Goal: Task Accomplishment & Management: Use online tool/utility

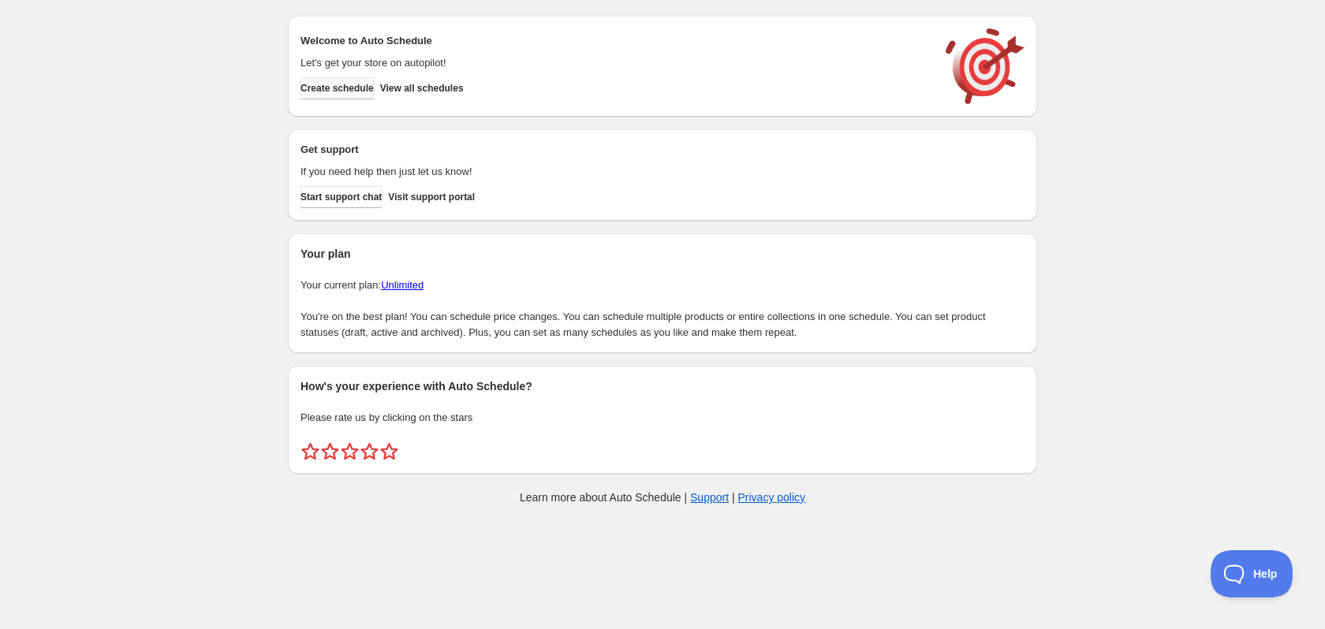
click at [370, 88] on span "Create schedule" at bounding box center [337, 88] width 73 height 13
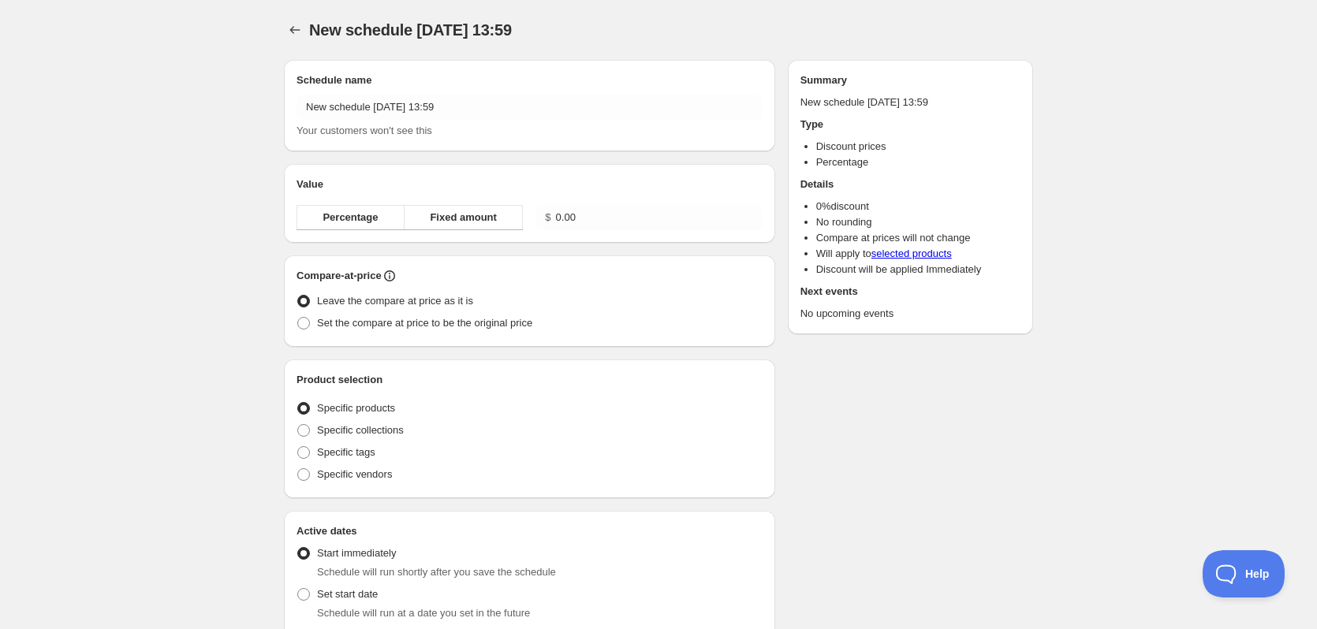
radio input "true"
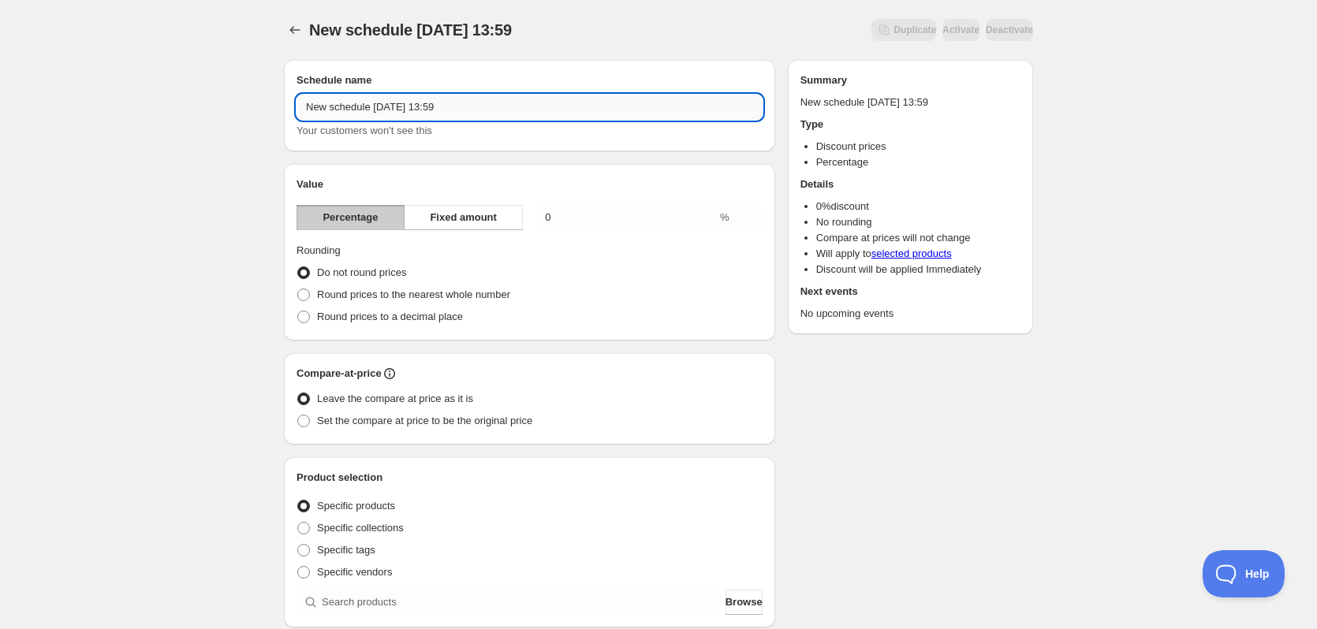
click at [536, 103] on input "New schedule [DATE] 13:59" at bounding box center [530, 107] width 466 height 25
type input "Koda 16 Promo"
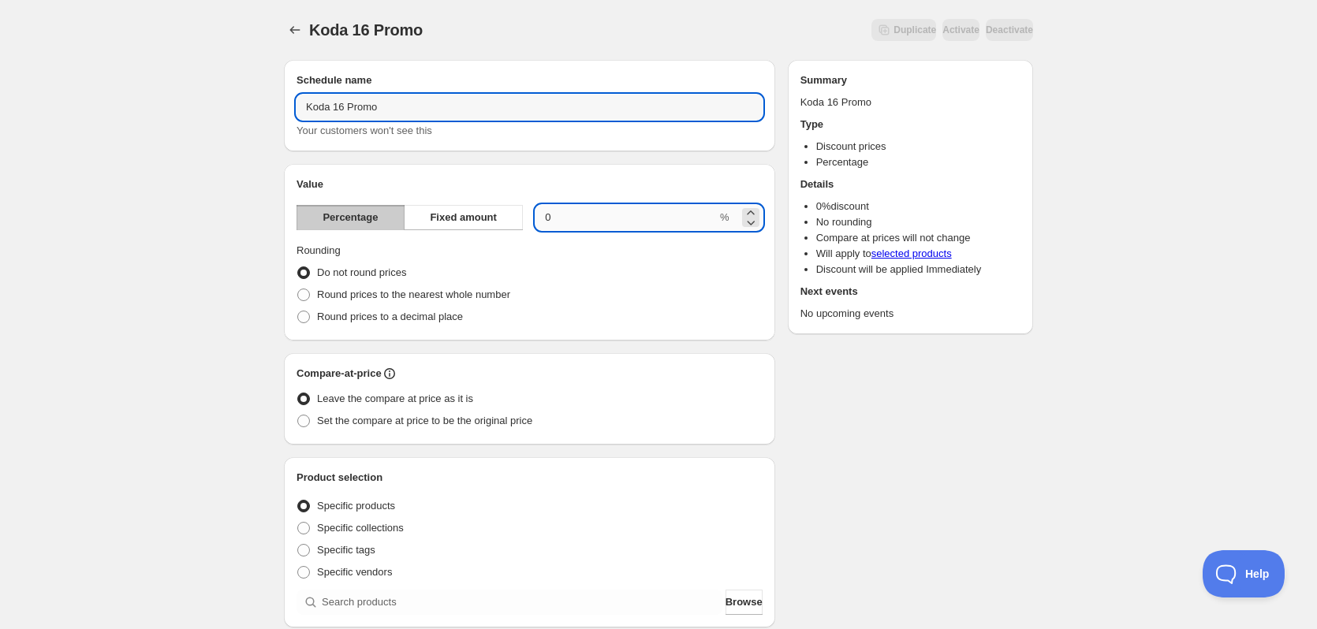
click at [580, 218] on input "0.00" at bounding box center [626, 217] width 181 height 25
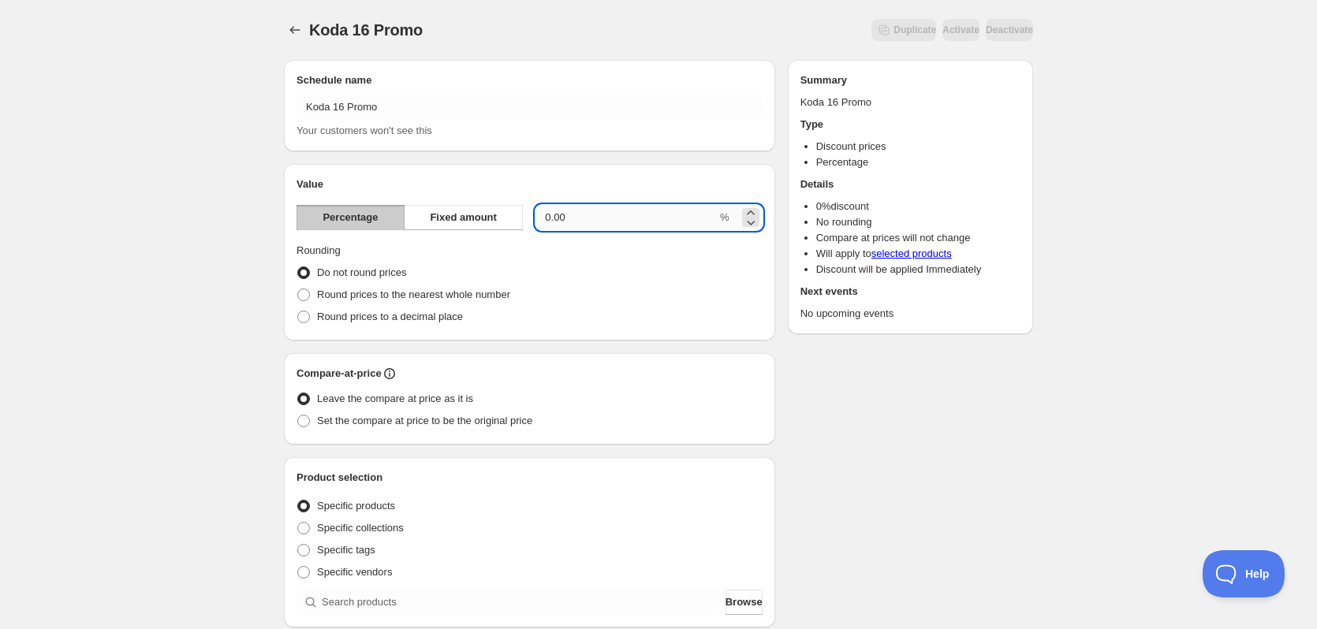
click at [580, 218] on input "0.00" at bounding box center [626, 217] width 181 height 25
type input "20"
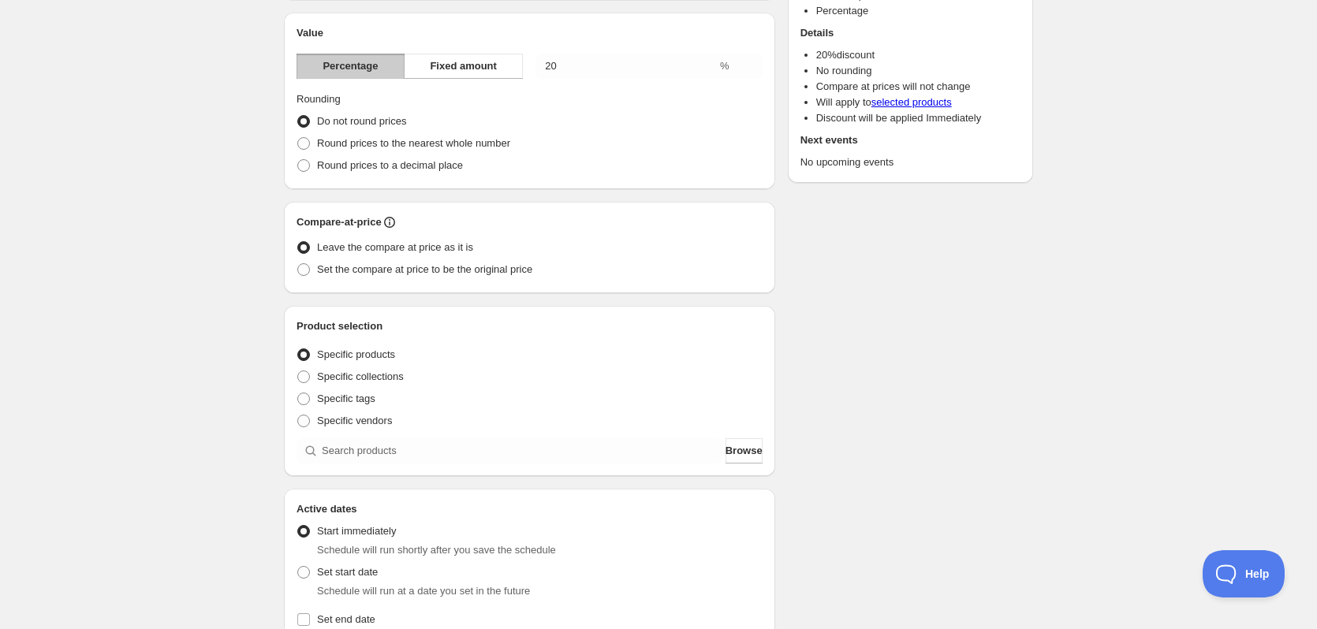
scroll to position [158, 0]
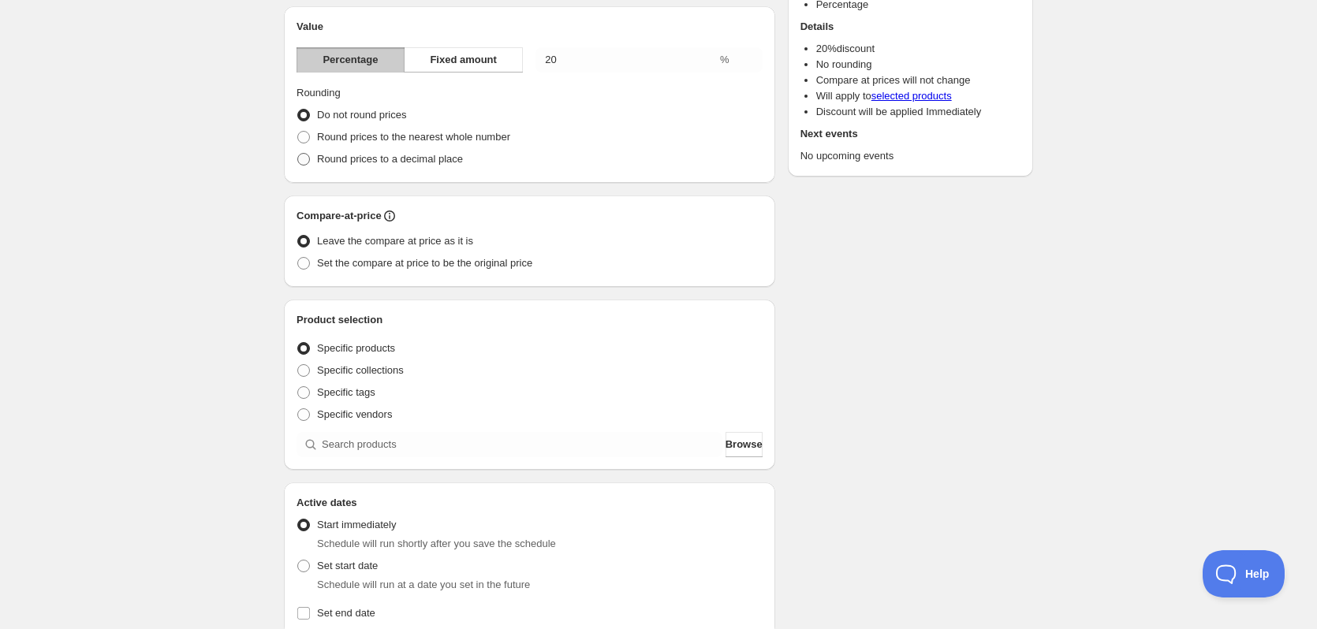
click at [353, 159] on span "Round prices to a decimal place" at bounding box center [390, 159] width 146 height 12
click at [298, 154] on input "Round prices to a decimal place" at bounding box center [297, 153] width 1 height 1
radio input "true"
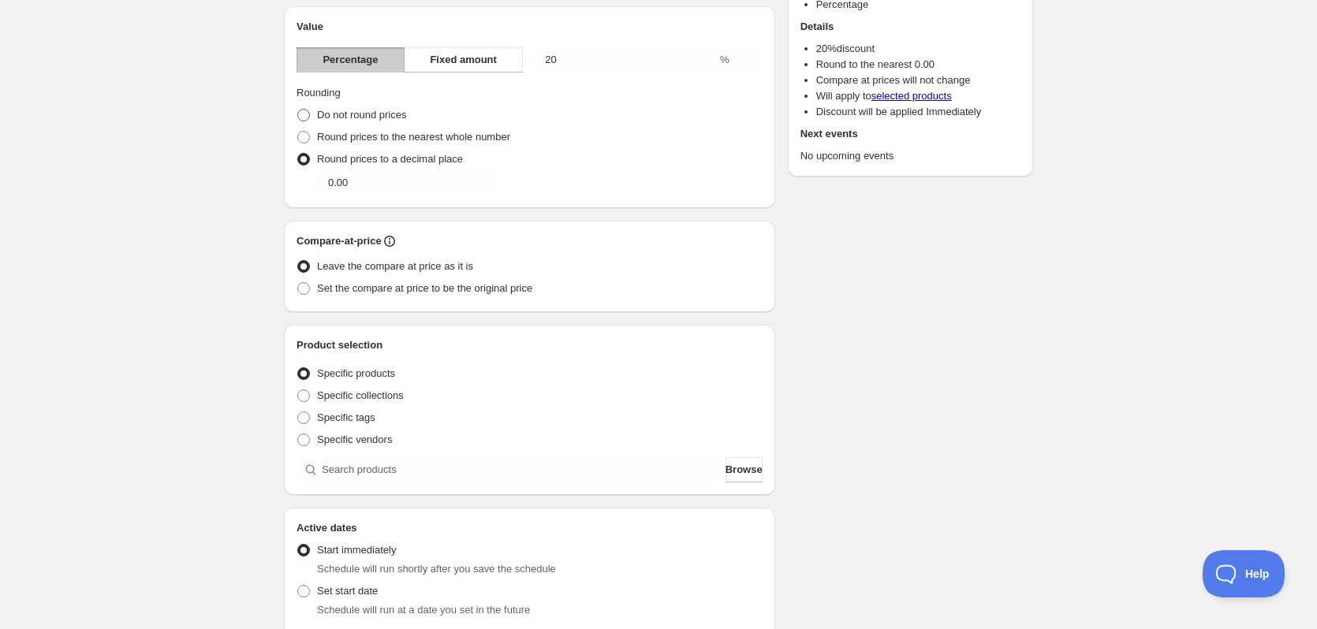
click at [338, 109] on span "Do not round prices" at bounding box center [361, 115] width 89 height 12
click at [298, 109] on input "Do not round prices" at bounding box center [297, 109] width 1 height 1
radio input "true"
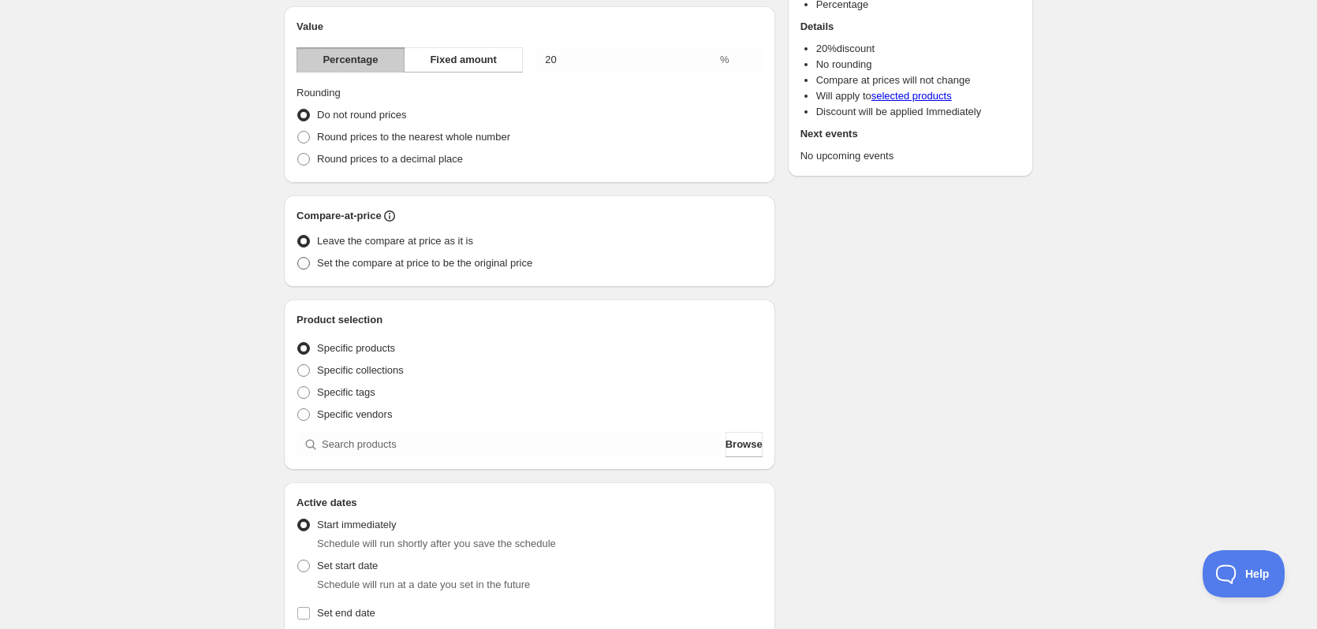
click at [384, 264] on span "Set the compare at price to be the original price" at bounding box center [424, 263] width 215 height 12
click at [298, 258] on input "Set the compare at price to be the original price" at bounding box center [297, 257] width 1 height 1
radio input "true"
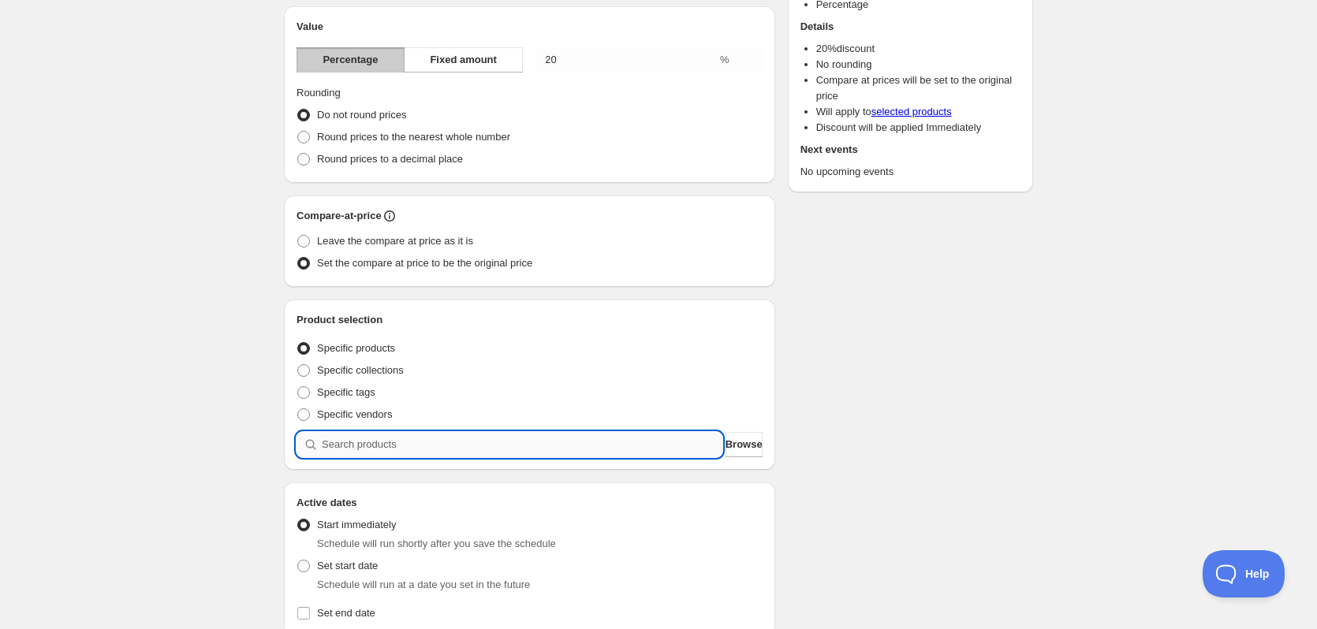
click at [342, 446] on input "search" at bounding box center [522, 444] width 401 height 25
type input "k"
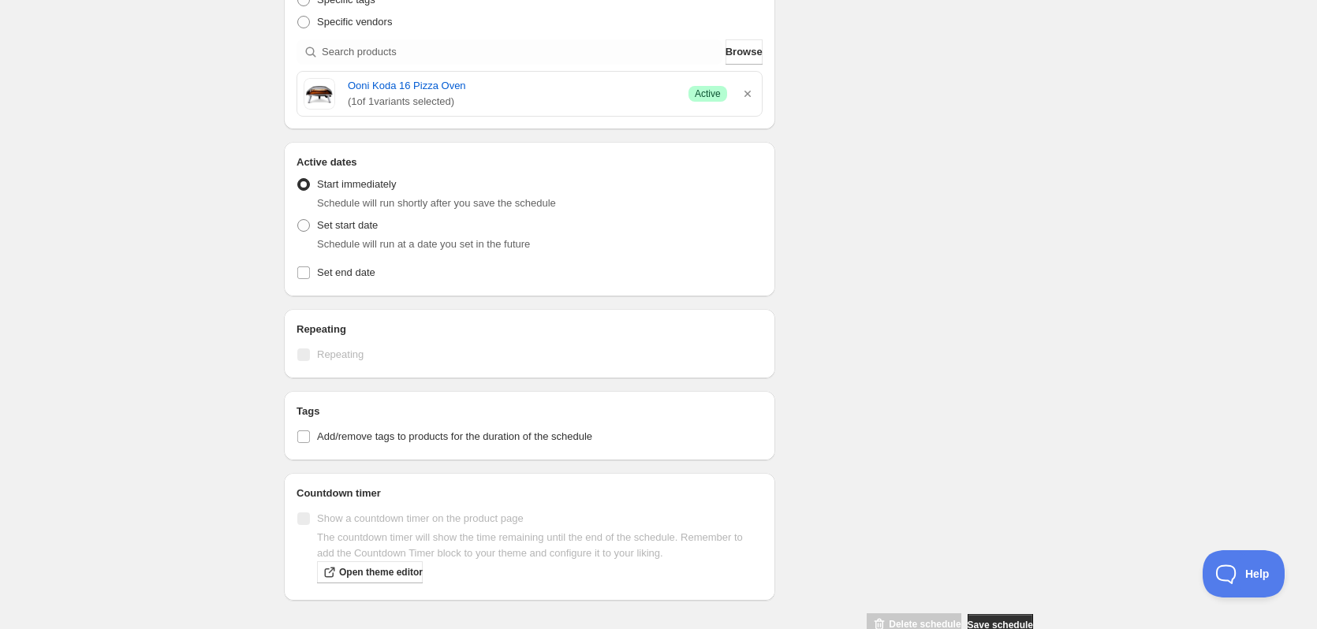
scroll to position [552, 0]
click at [308, 278] on label "Set end date" at bounding box center [530, 271] width 466 height 22
click at [308, 278] on input "Set end date" at bounding box center [303, 271] width 13 height 13
checkbox input "true"
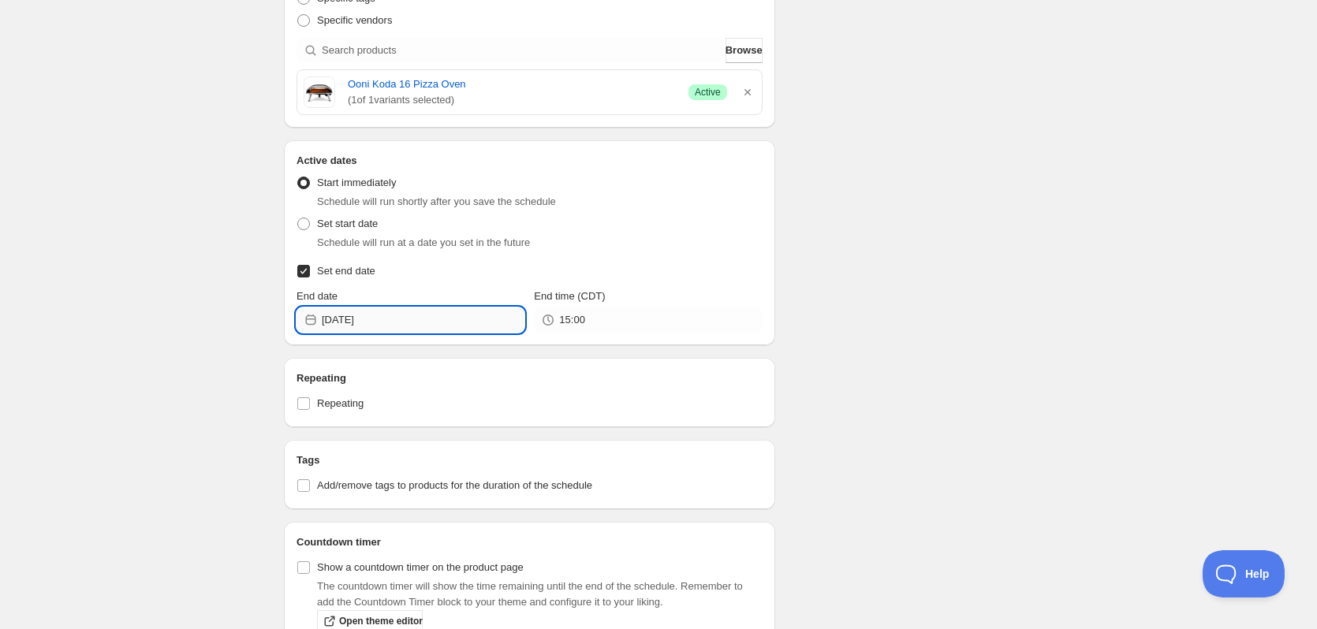
click at [420, 325] on input "[DATE]" at bounding box center [423, 320] width 203 height 25
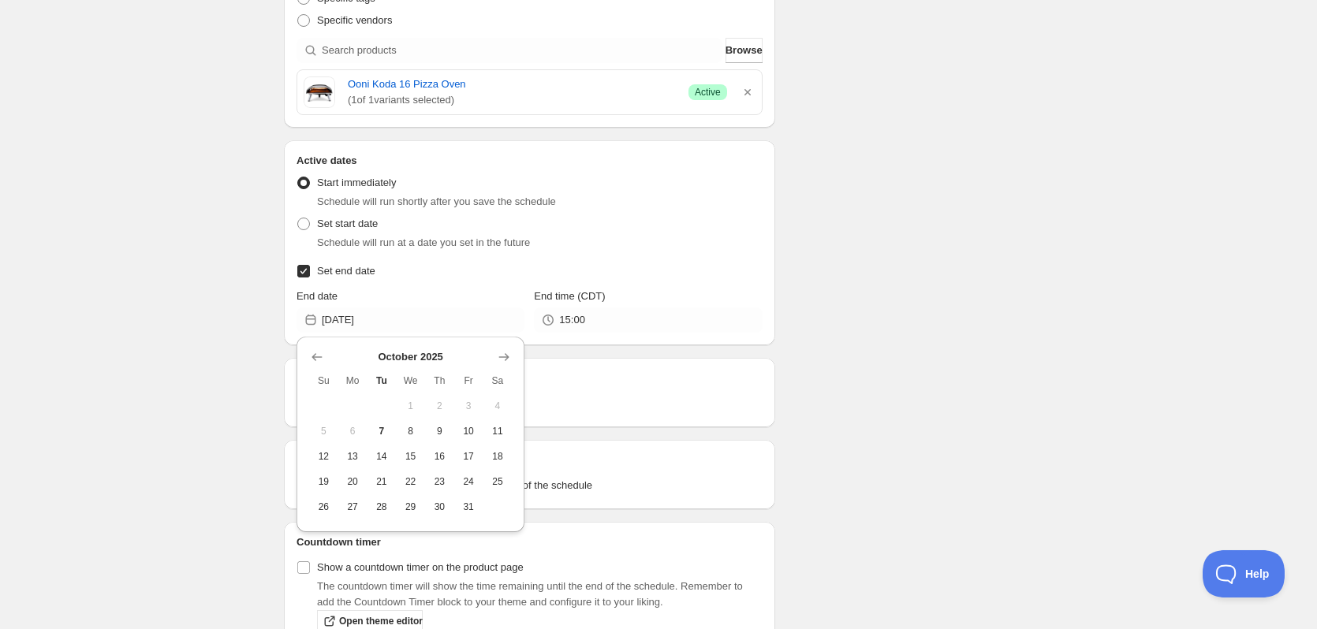
drag, startPoint x: 402, startPoint y: 428, endPoint x: 484, endPoint y: 381, distance: 93.6
click at [403, 428] on span "8" at bounding box center [410, 431] width 17 height 13
type input "[DATE]"
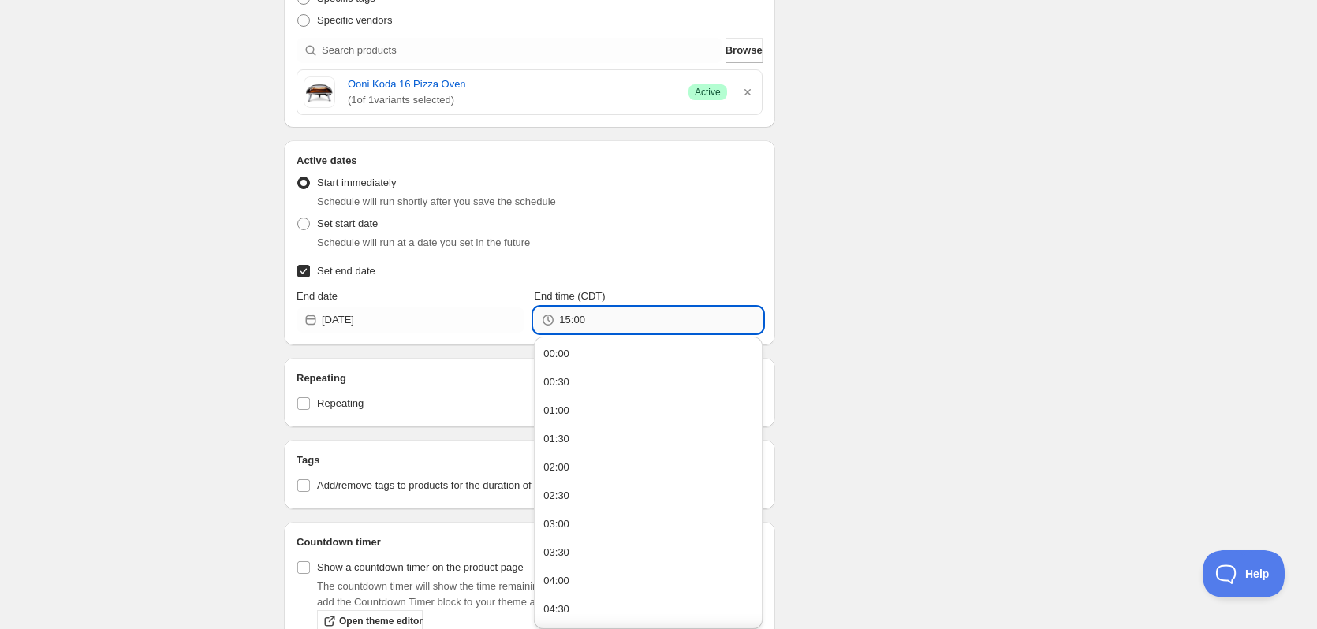
click at [615, 314] on input "15:00" at bounding box center [660, 320] width 203 height 25
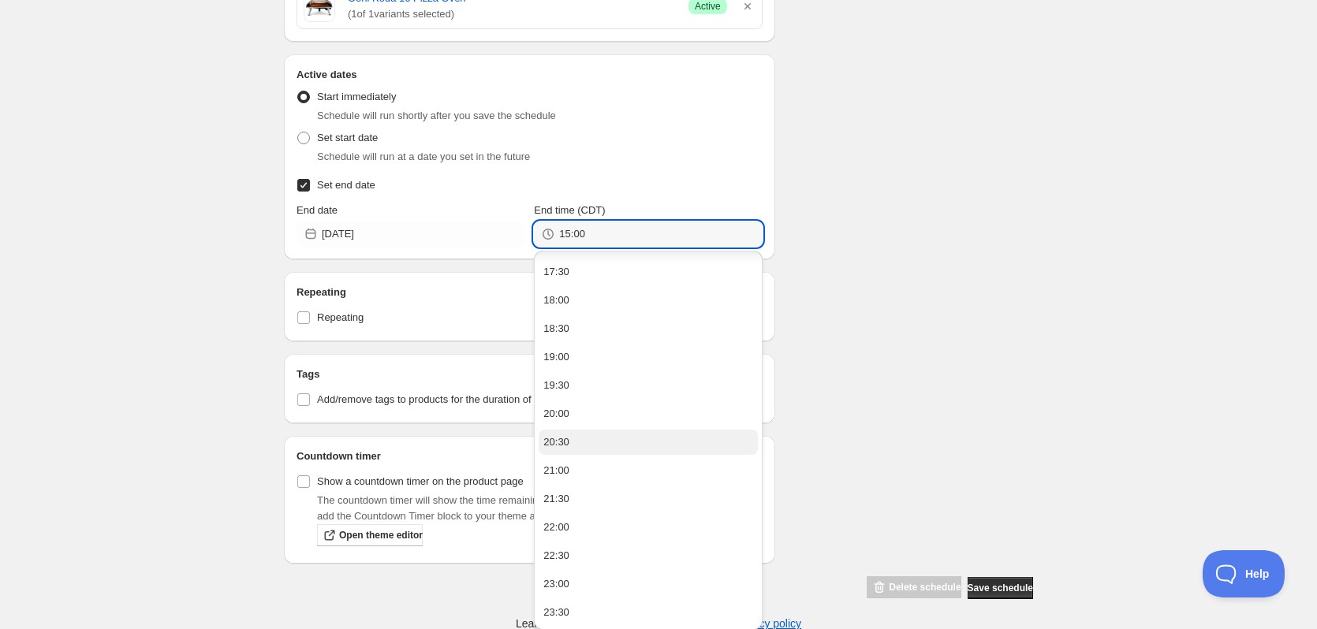
scroll to position [990, 0]
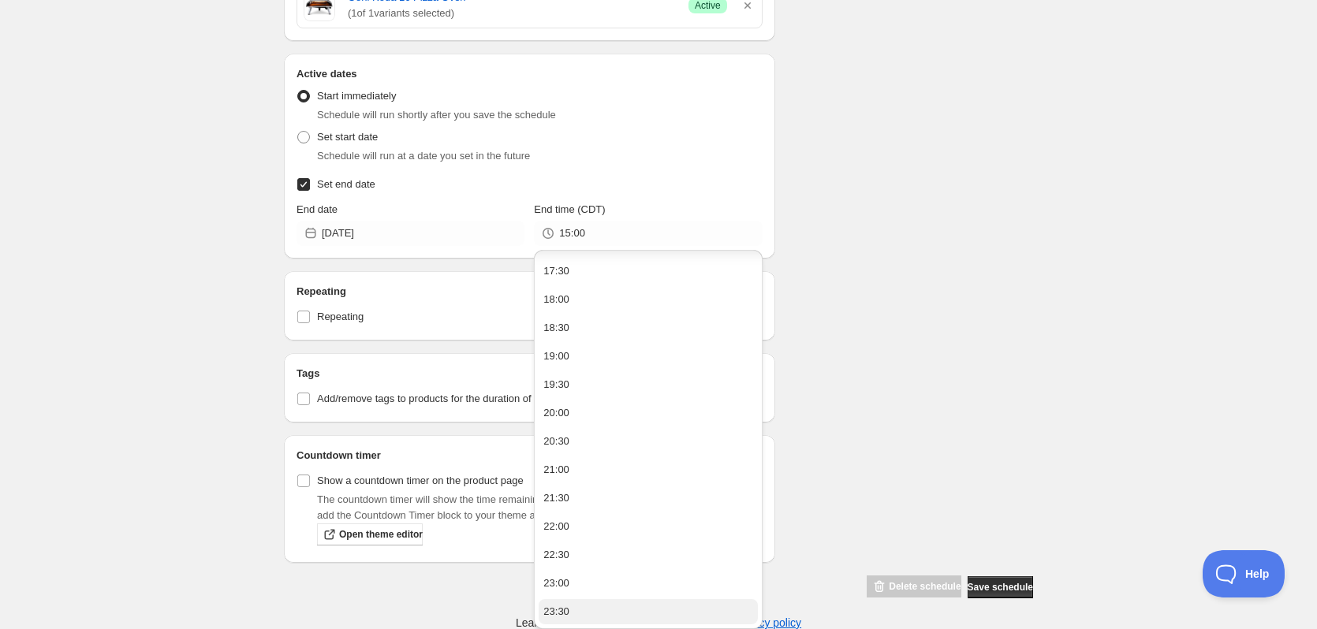
click at [578, 608] on button "23:30" at bounding box center [648, 612] width 219 height 25
type input "23:30"
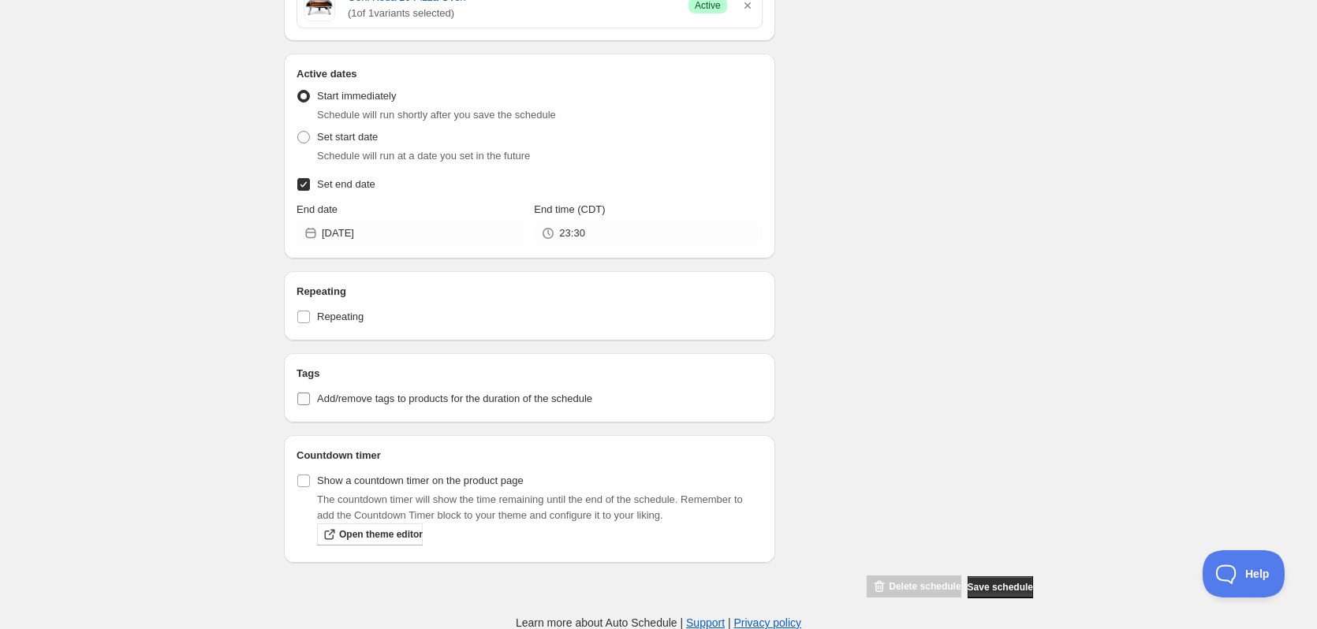
click at [301, 396] on input "Add/remove tags to products for the duration of the schedule" at bounding box center [303, 399] width 13 height 13
checkbox input "true"
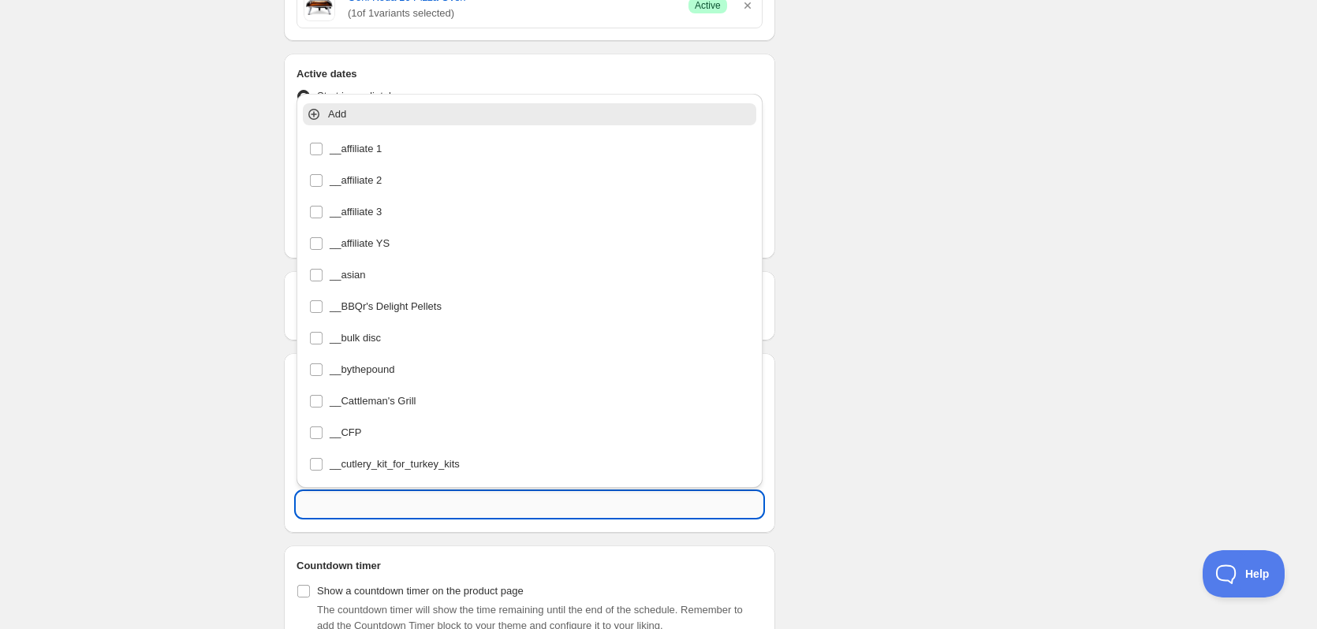
click at [360, 502] on input "text" at bounding box center [530, 504] width 466 height 25
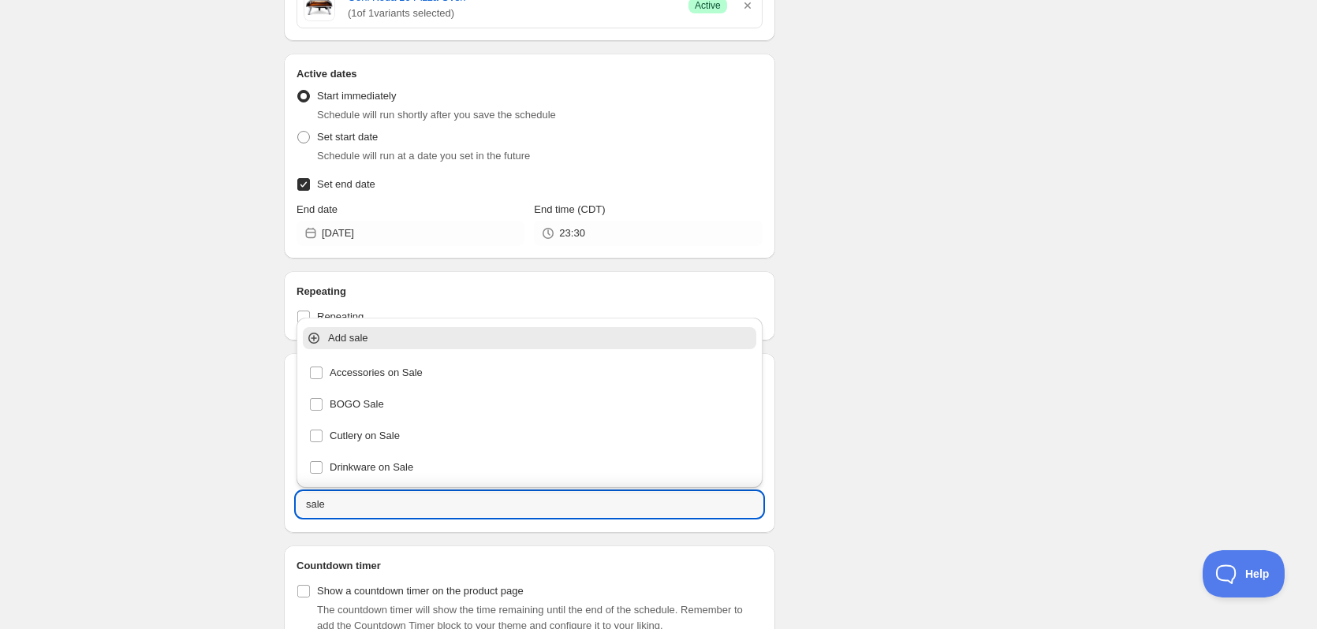
click at [333, 338] on p "Add sale" at bounding box center [540, 339] width 425 height 16
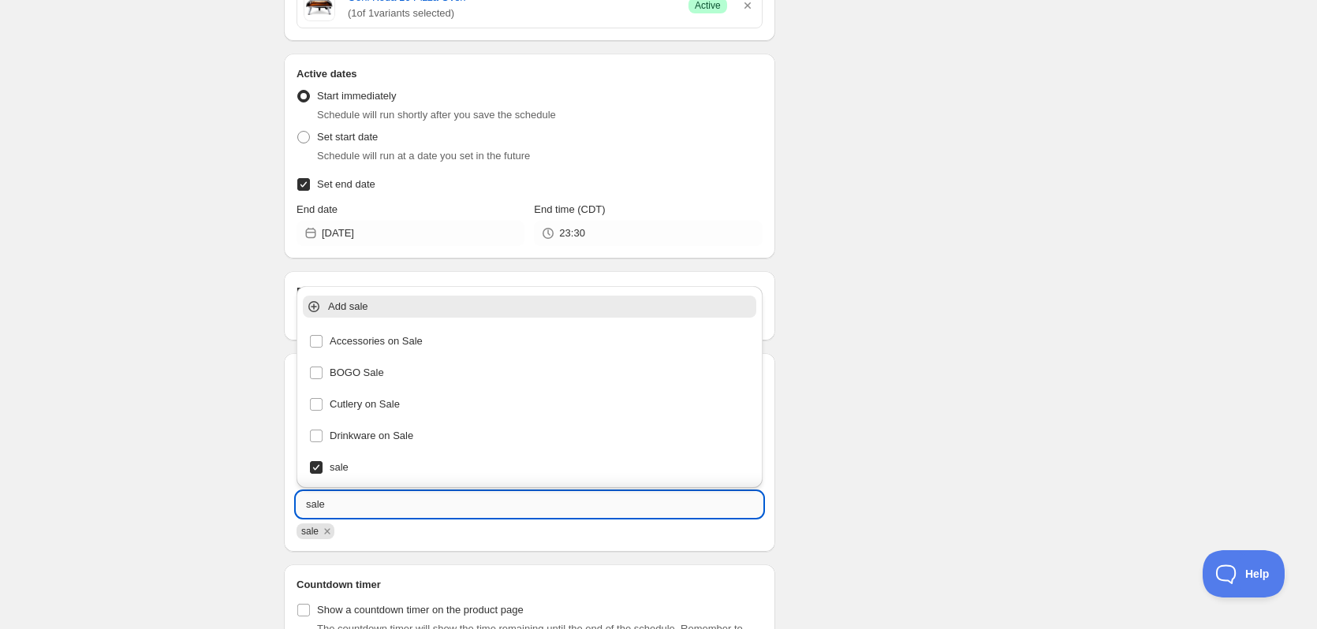
click at [338, 498] on input "sale" at bounding box center [530, 504] width 466 height 25
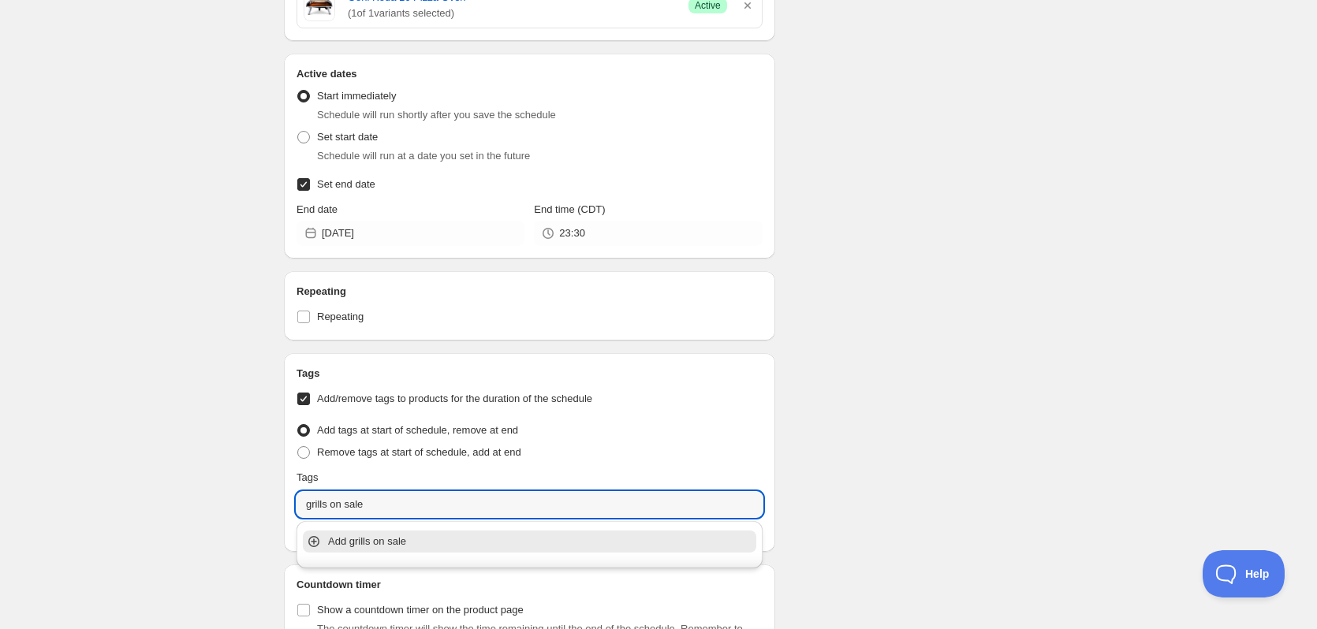
click at [356, 548] on p "Add grills on sale" at bounding box center [540, 542] width 425 height 16
type input "grills on sale"
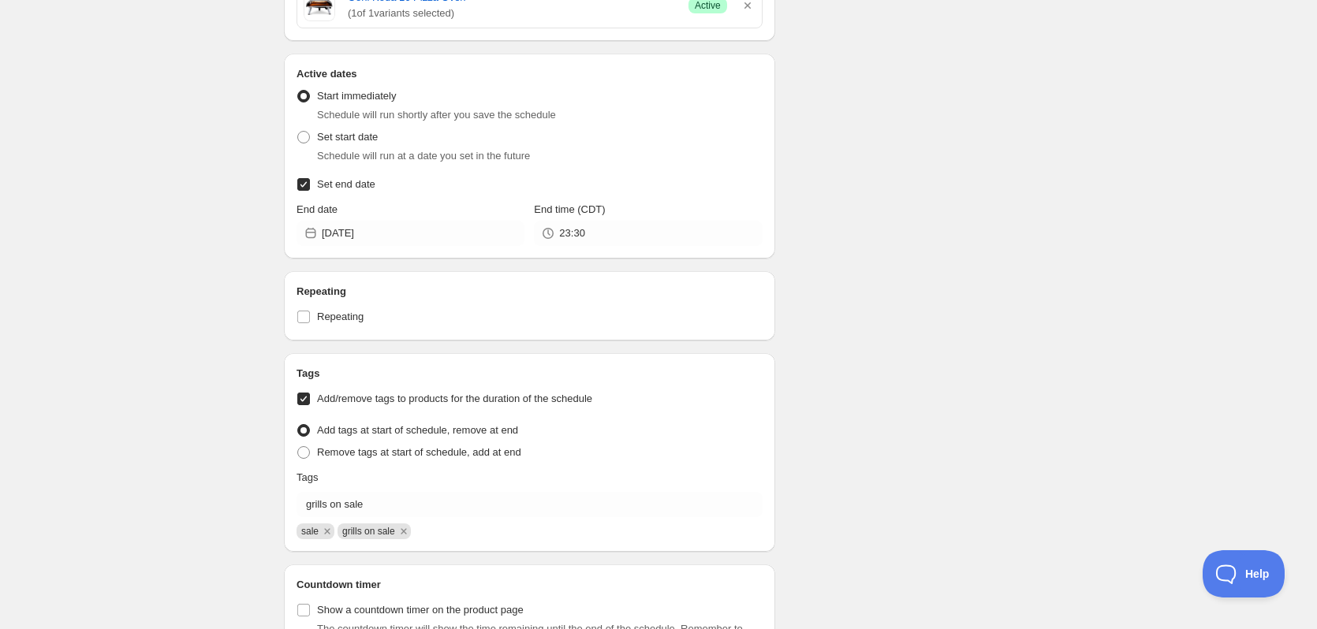
click at [871, 451] on div "Schedule name Koda 16 Promo Your customers won't see this Value Percentage Fixe…" at bounding box center [652, 68] width 762 height 1320
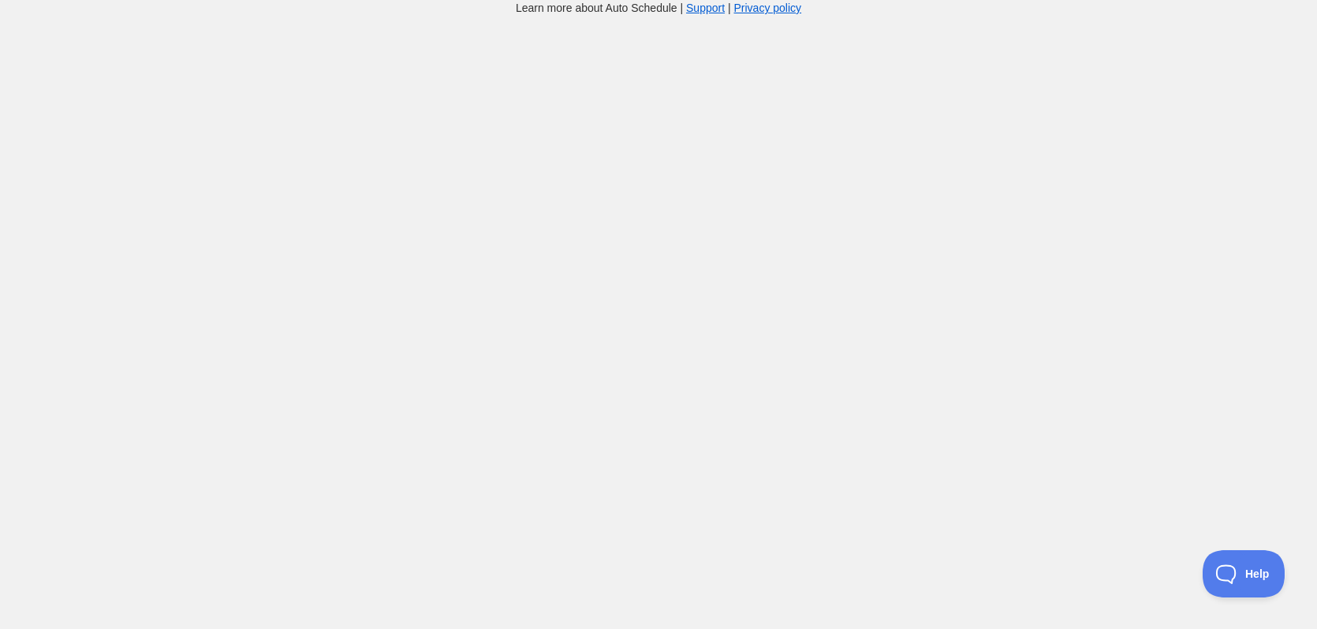
scroll to position [639, 0]
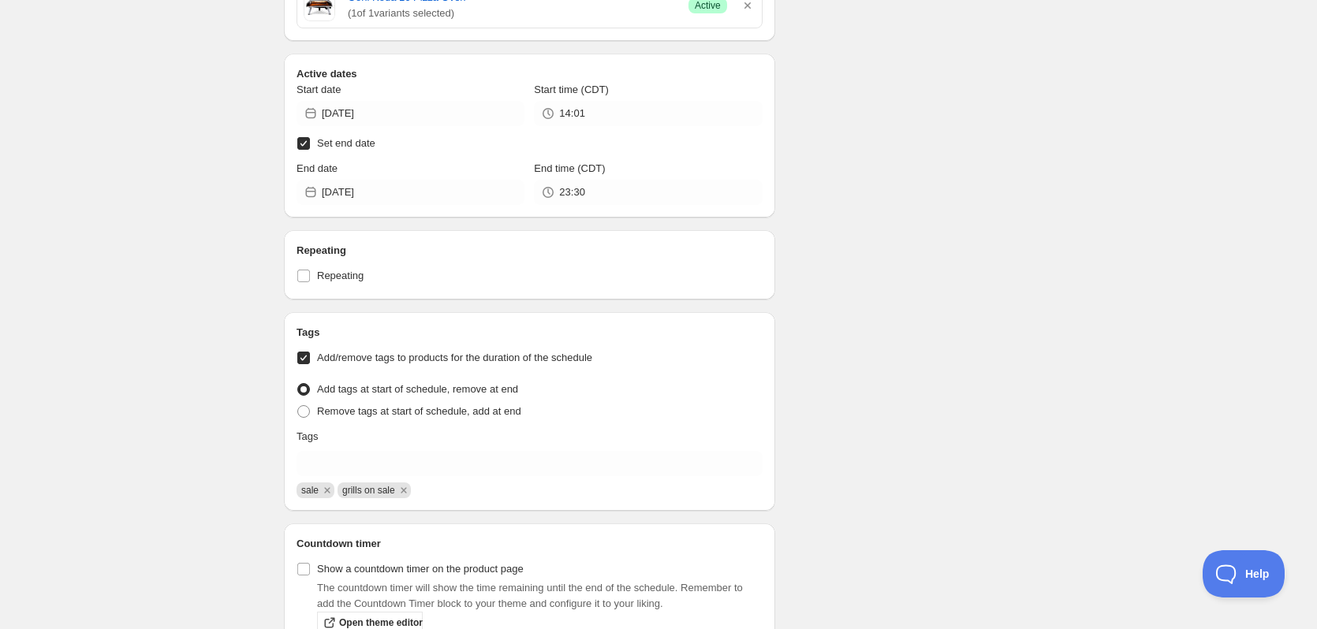
click at [996, 192] on div "Schedule name Koda 16 Promo Your customers won't see this Value Percentage Fixe…" at bounding box center [652, 47] width 762 height 1279
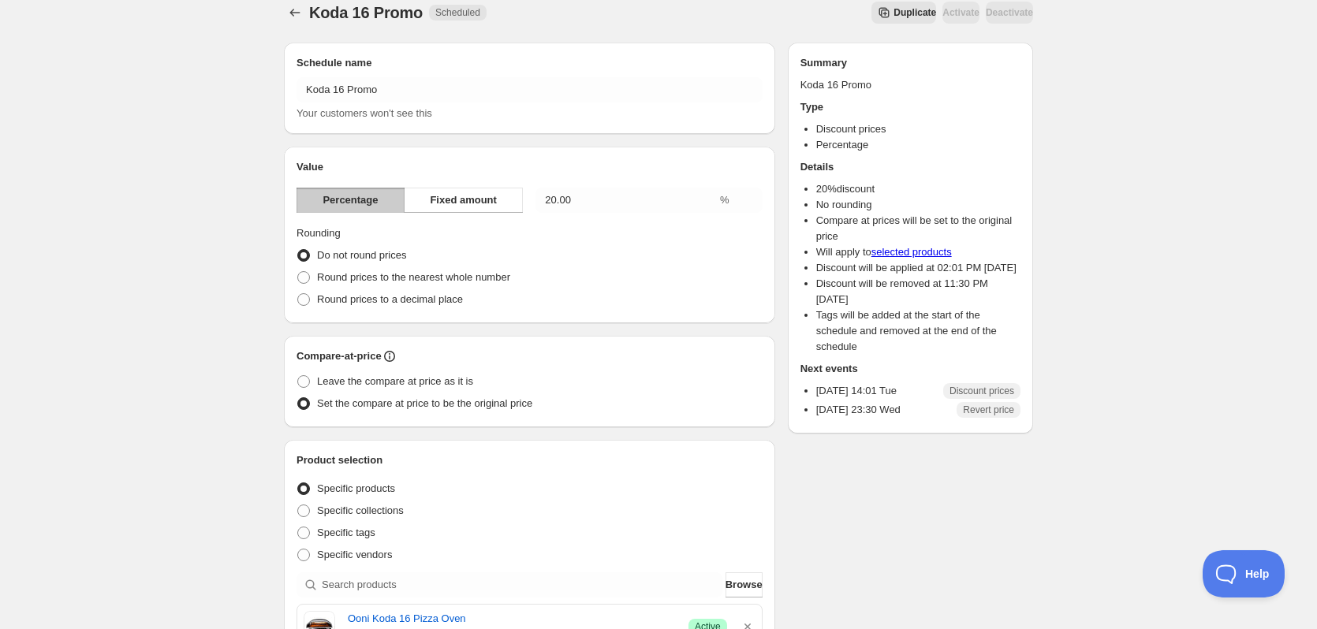
scroll to position [0, 0]
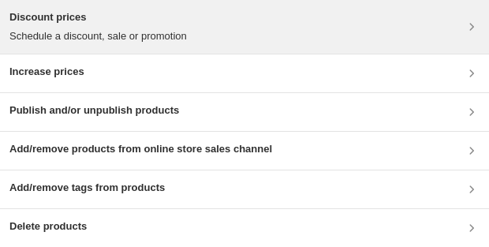
click at [62, 35] on p "Schedule a discount, sale or promotion" at bounding box center [97, 36] width 177 height 16
